Goal: Information Seeking & Learning: Learn about a topic

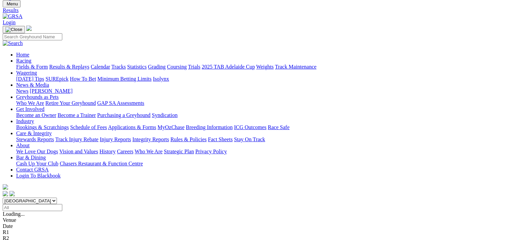
scroll to position [34, 0]
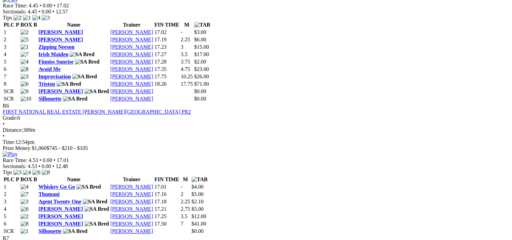
scroll to position [841, 0]
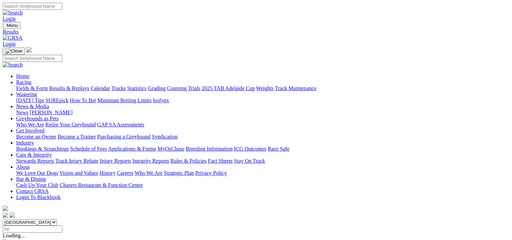
scroll to position [16, 0]
